Goal: Transaction & Acquisition: Book appointment/travel/reservation

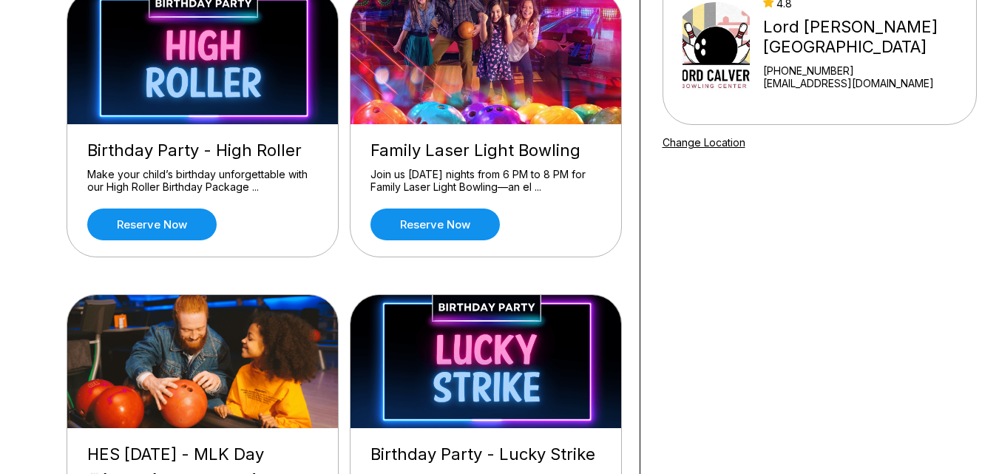
scroll to position [74, 0]
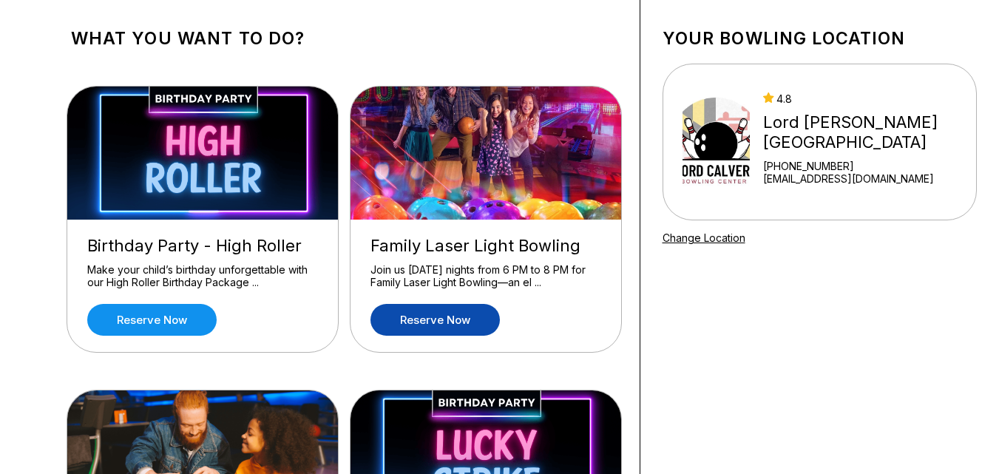
click at [407, 321] on link "Reserve now" at bounding box center [434, 320] width 129 height 32
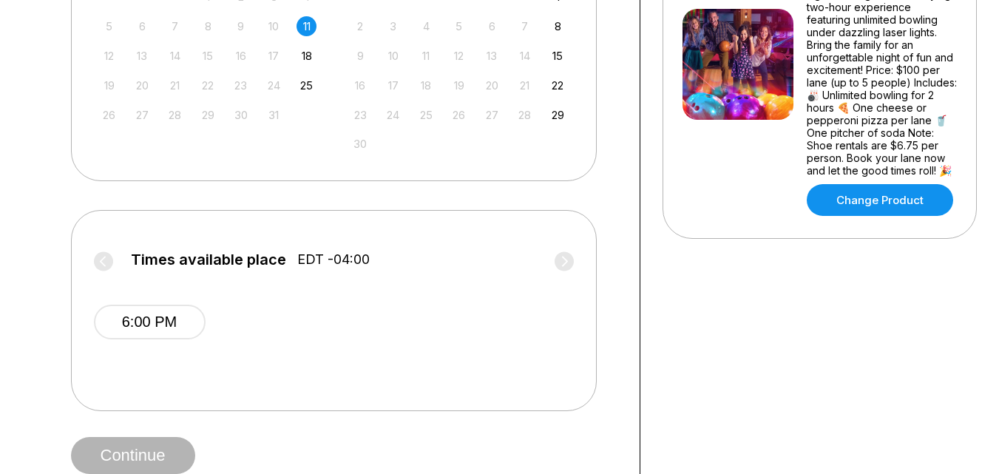
scroll to position [222, 0]
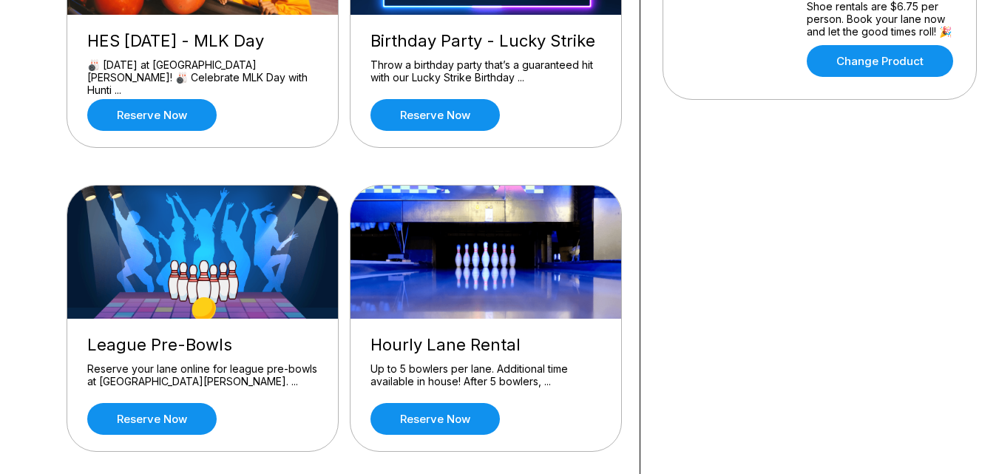
scroll to position [592, 0]
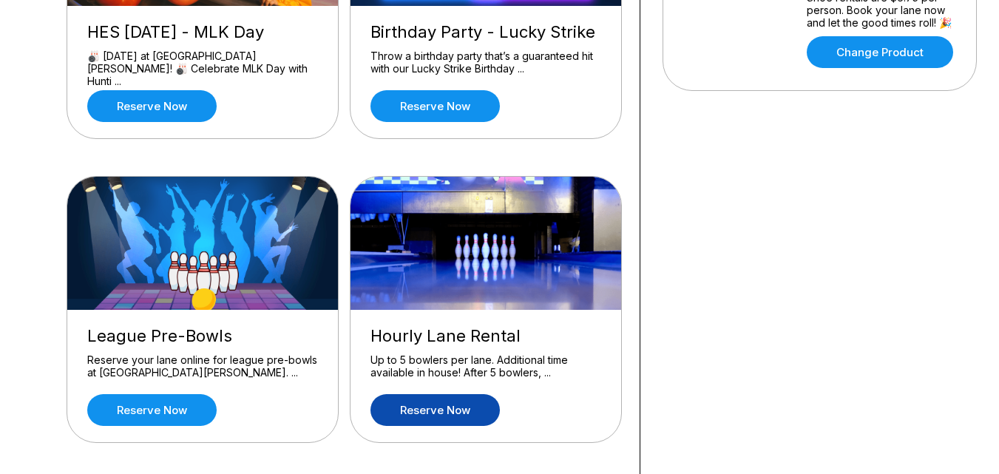
click at [436, 405] on link "Reserve now" at bounding box center [434, 410] width 129 height 32
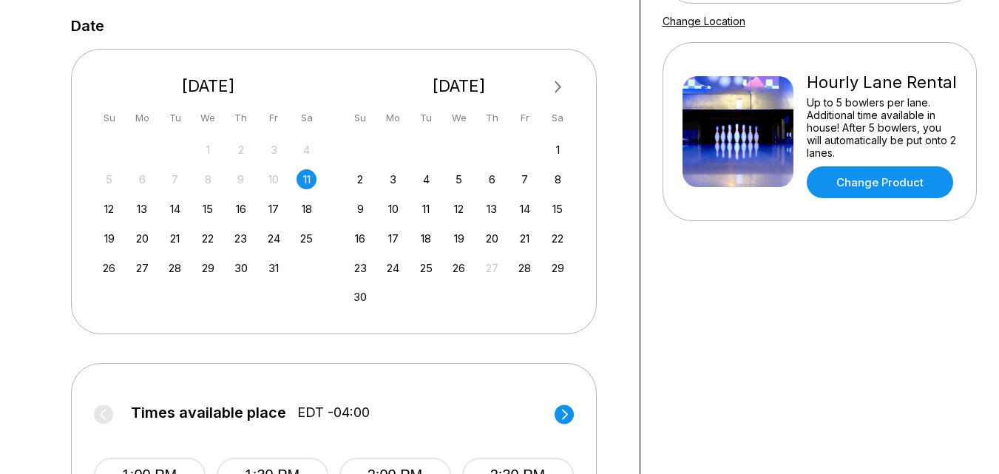
scroll to position [518, 0]
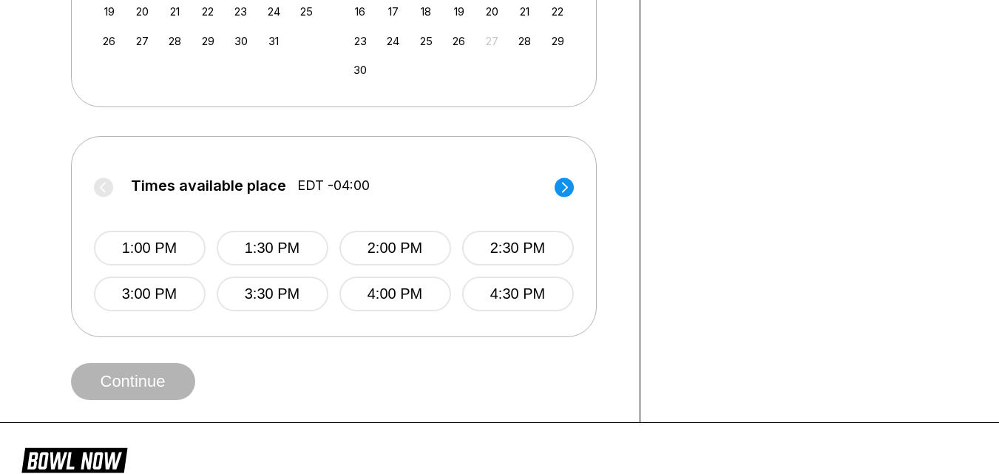
click at [562, 186] on circle at bounding box center [564, 186] width 19 height 19
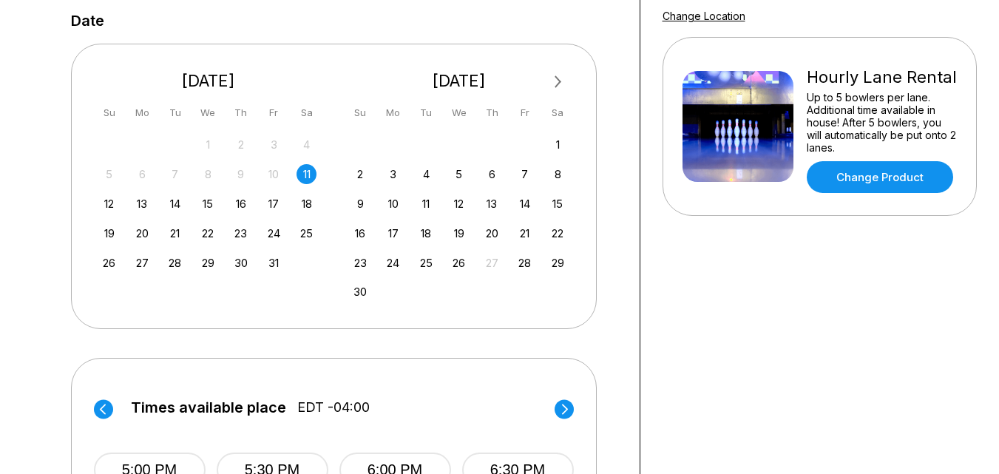
scroll to position [222, 0]
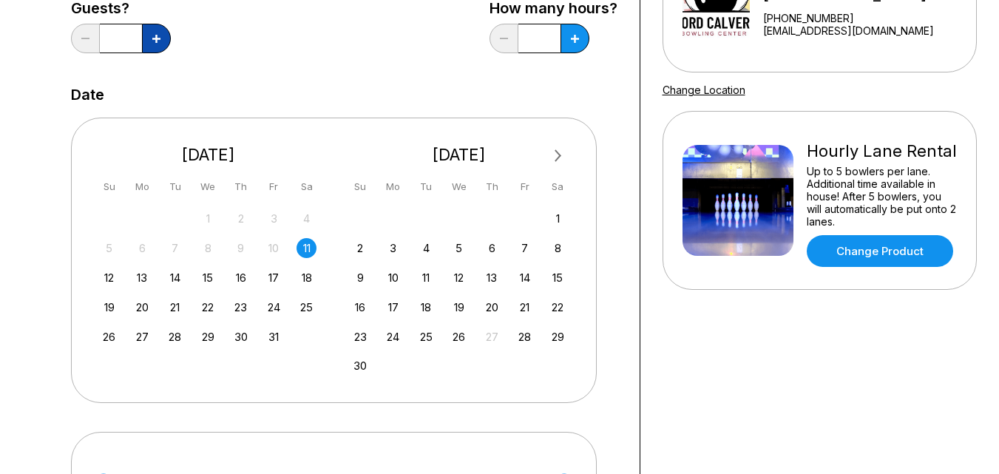
click at [149, 33] on button at bounding box center [156, 39] width 29 height 30
type input "*"
click at [577, 28] on button at bounding box center [575, 39] width 29 height 30
type input "***"
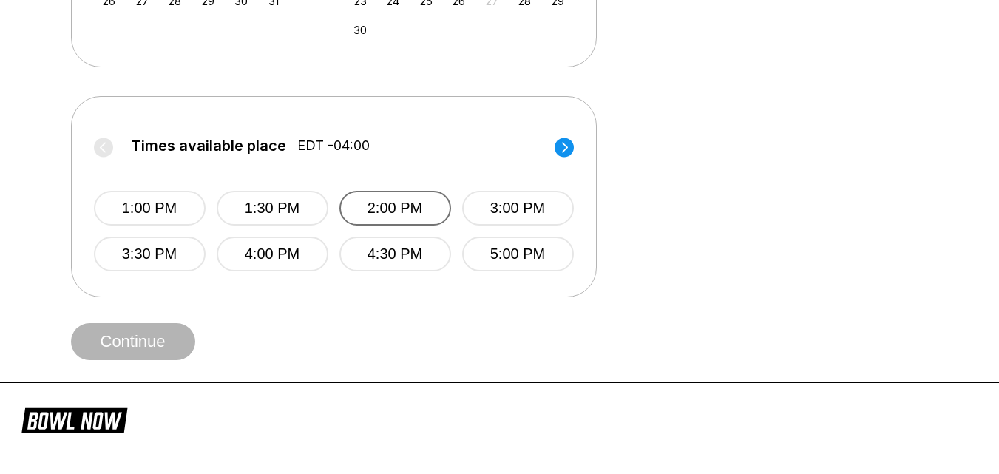
scroll to position [592, 0]
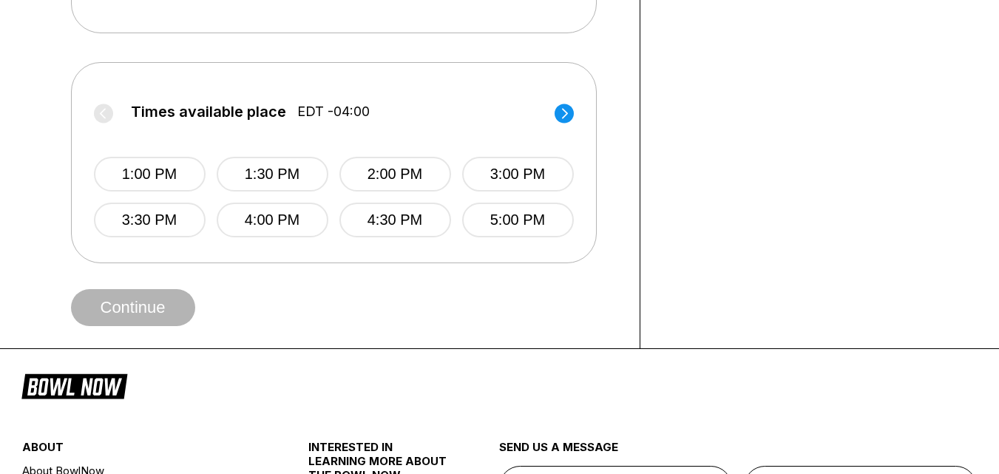
click at [565, 113] on circle at bounding box center [564, 113] width 19 height 19
click at [566, 113] on circle at bounding box center [564, 113] width 19 height 19
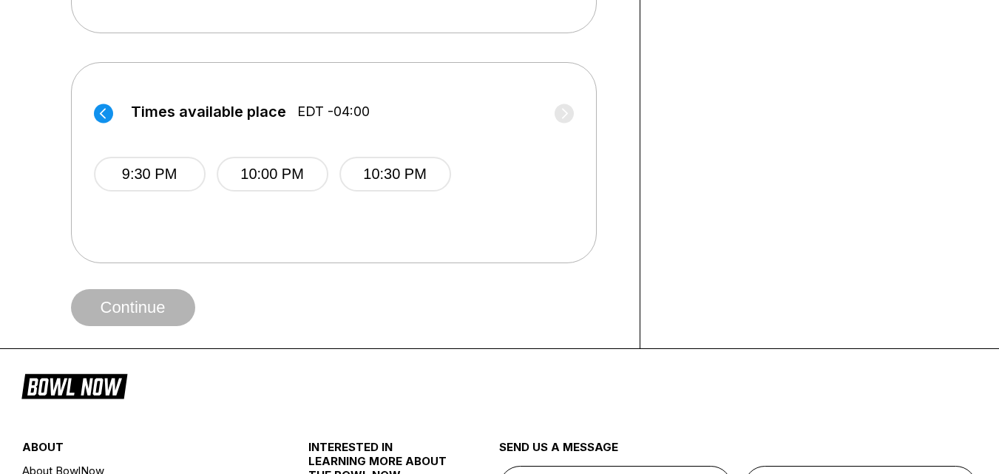
click at [104, 110] on icon at bounding box center [102, 113] width 6 height 10
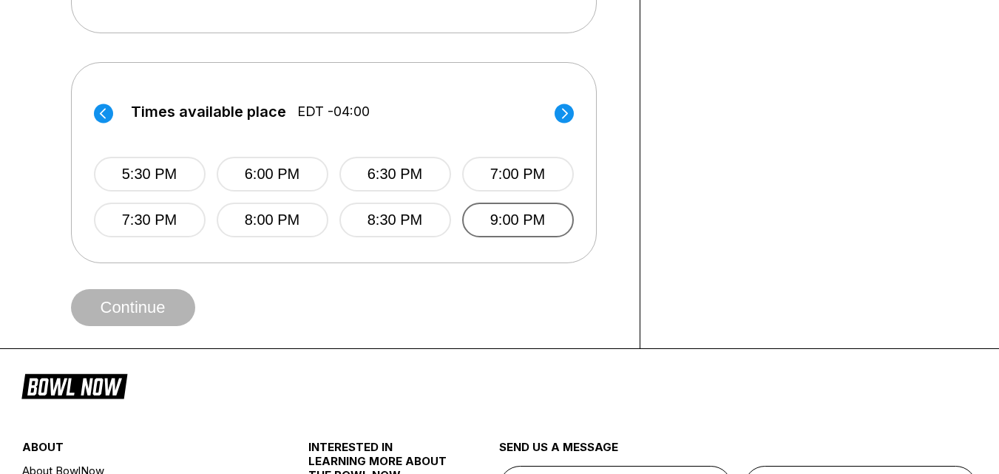
click at [524, 223] on button "9:00 PM" at bounding box center [518, 220] width 112 height 35
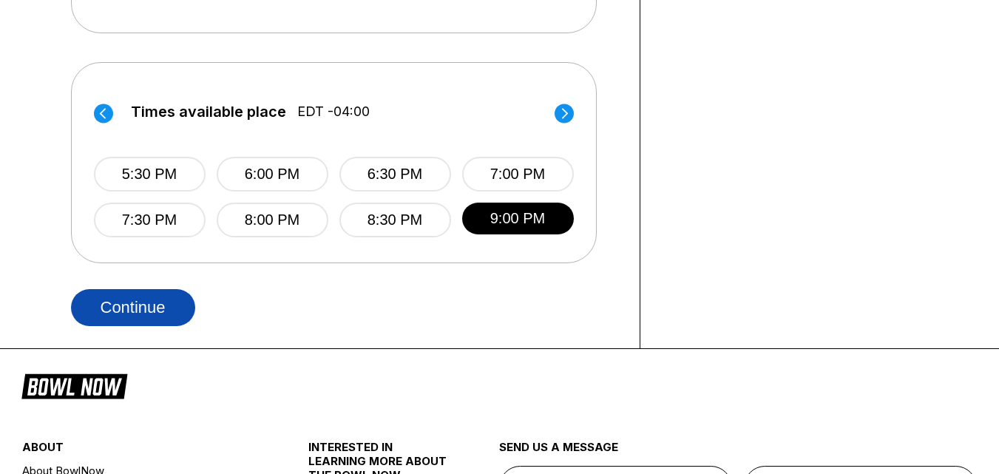
click at [155, 303] on button "Continue" at bounding box center [133, 307] width 124 height 37
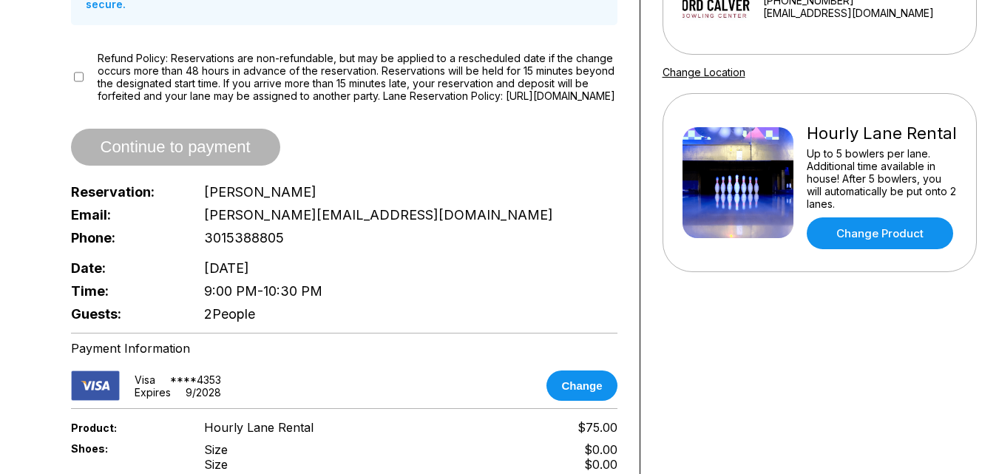
scroll to position [148, 0]
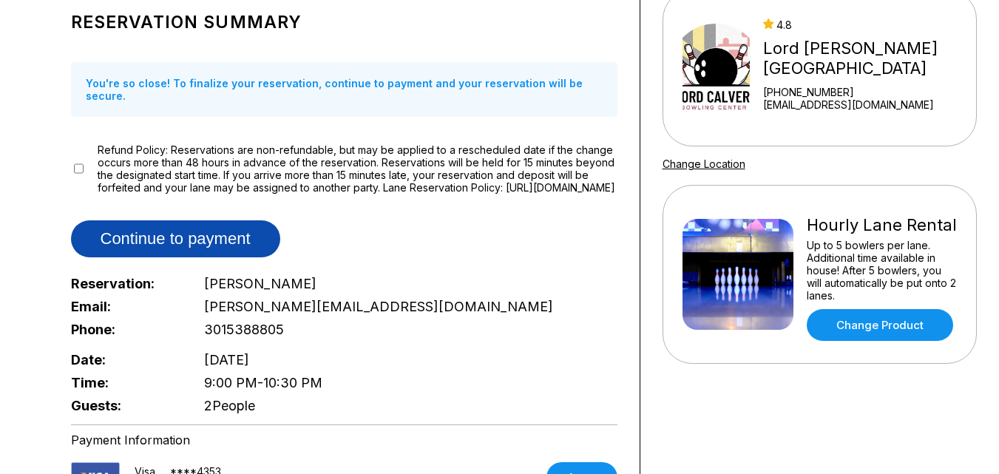
click at [142, 234] on button "Continue to payment" at bounding box center [175, 238] width 209 height 37
